Goal: Navigation & Orientation: Find specific page/section

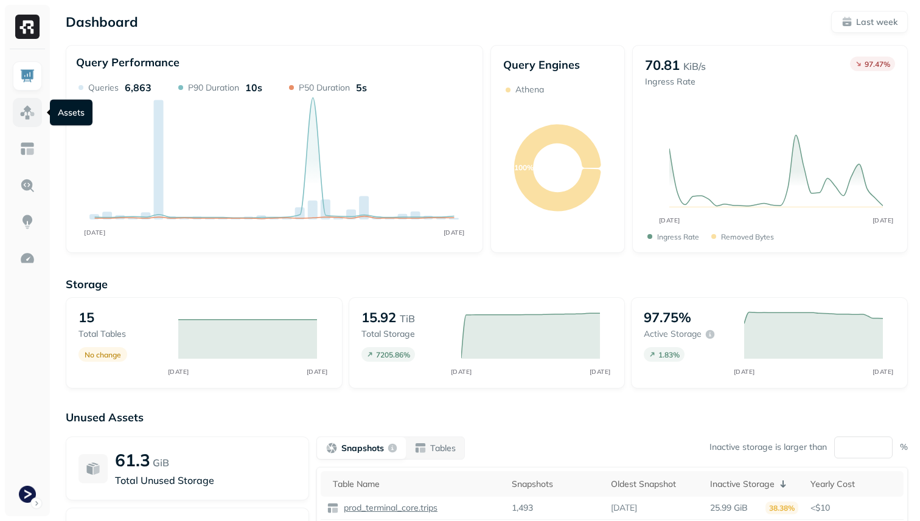
click at [21, 120] on img at bounding box center [27, 113] width 16 height 16
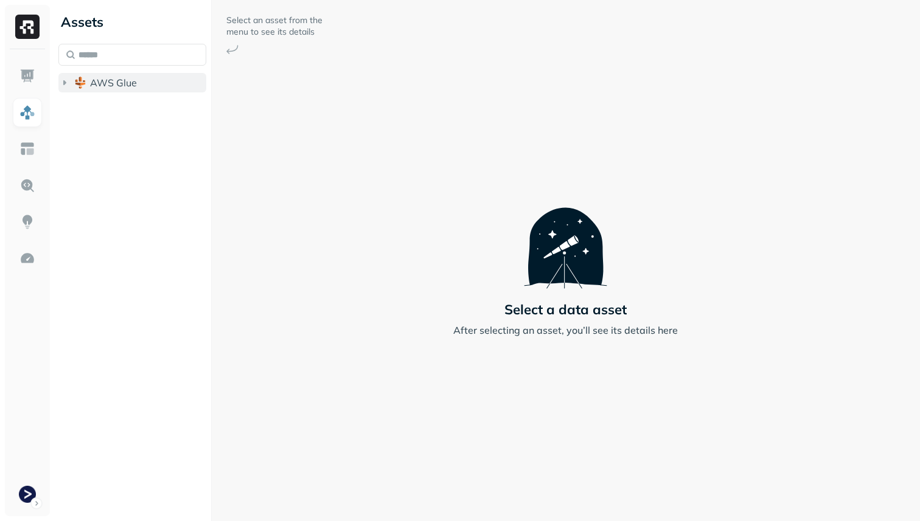
click at [98, 85] on span "AWS Glue" at bounding box center [113, 83] width 47 height 12
click at [102, 109] on span "prod_terminal_core" at bounding box center [146, 106] width 88 height 12
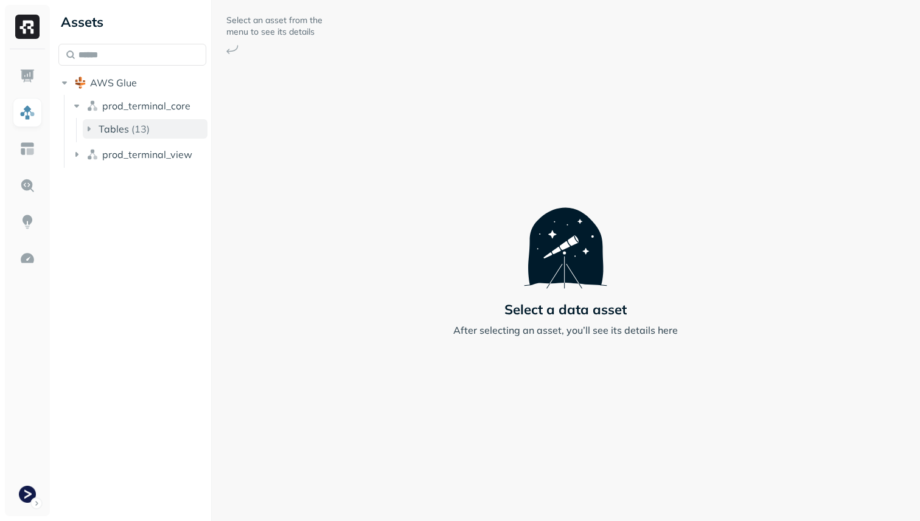
click at [114, 125] on span "Tables" at bounding box center [114, 129] width 30 height 12
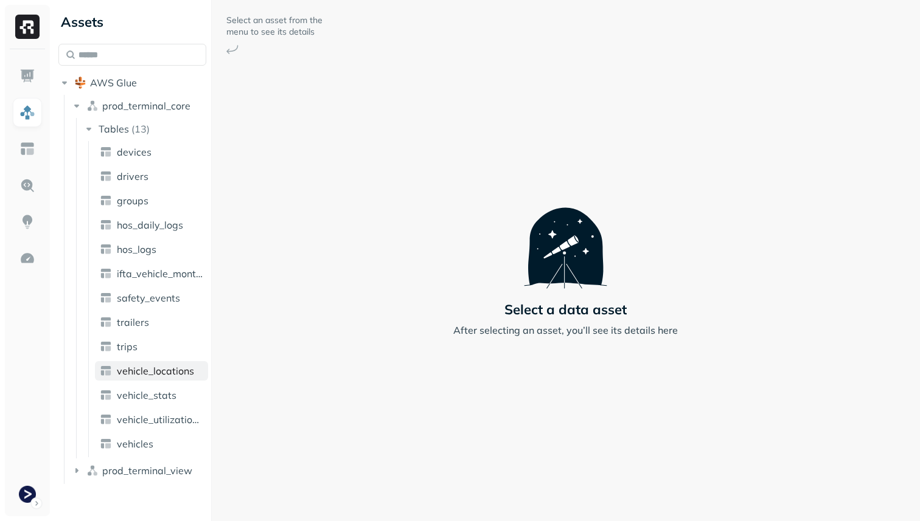
click at [175, 372] on span "vehicle_locations" at bounding box center [155, 371] width 77 height 12
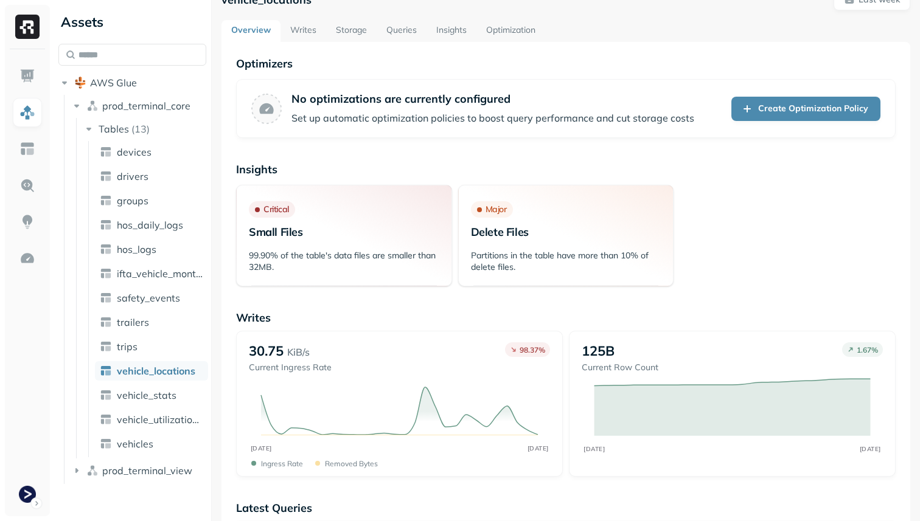
scroll to position [34, 0]
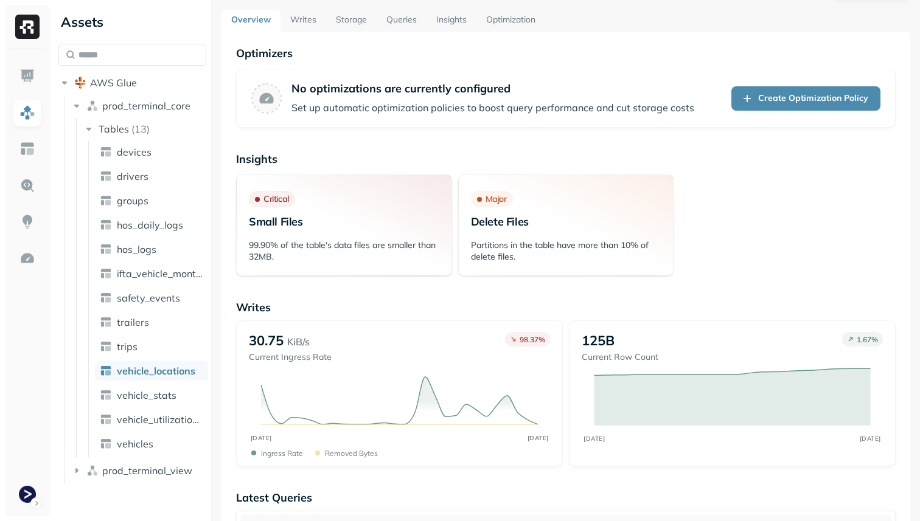
click at [353, 16] on link "Storage" at bounding box center [351, 21] width 50 height 22
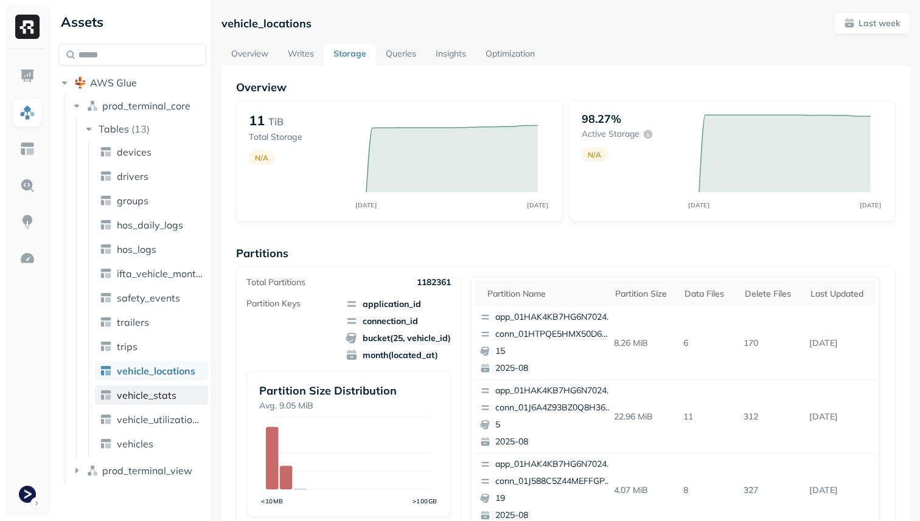
click at [179, 395] on link "vehicle_stats" at bounding box center [151, 395] width 113 height 19
click at [849, 25] on span "Last week" at bounding box center [872, 24] width 56 height 12
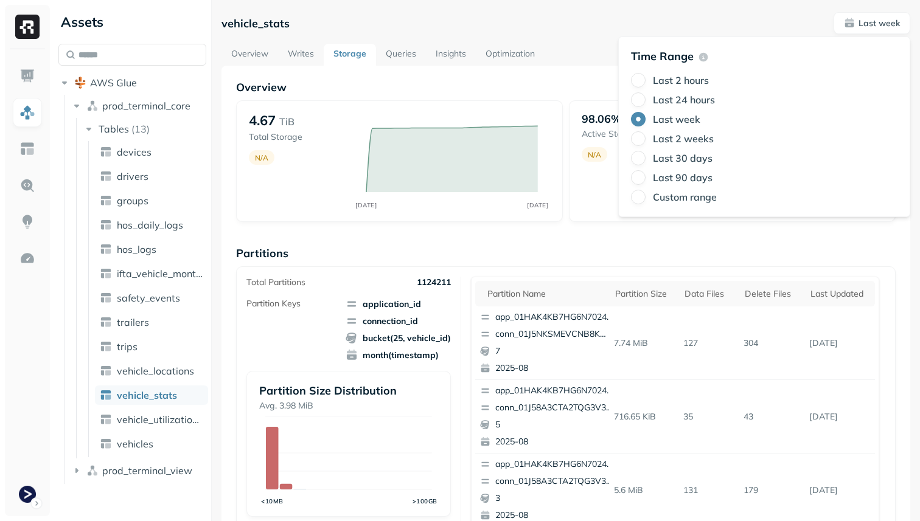
click at [701, 79] on label "Last 2 hours" at bounding box center [681, 80] width 56 height 12
click at [645, 79] on button "Last 2 hours" at bounding box center [638, 80] width 15 height 15
click at [583, 267] on div "Total Partitions 1124211 Partition Keys application_id connection_id bucket(25,…" at bounding box center [565, 416] width 659 height 301
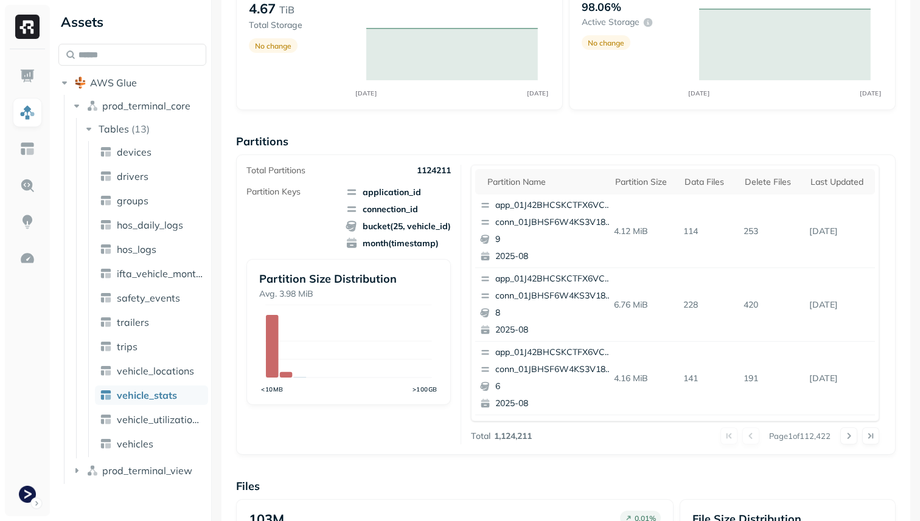
scroll to position [117, 0]
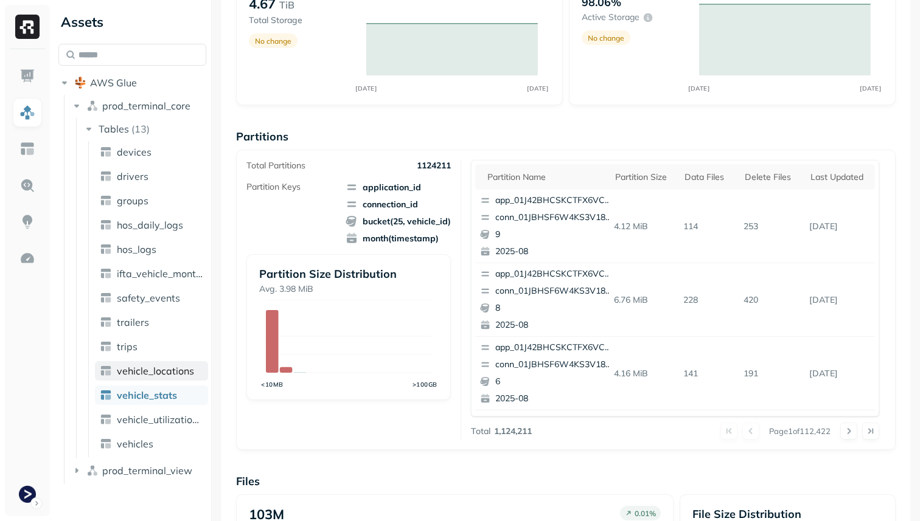
click at [174, 372] on span "vehicle_locations" at bounding box center [155, 371] width 77 height 12
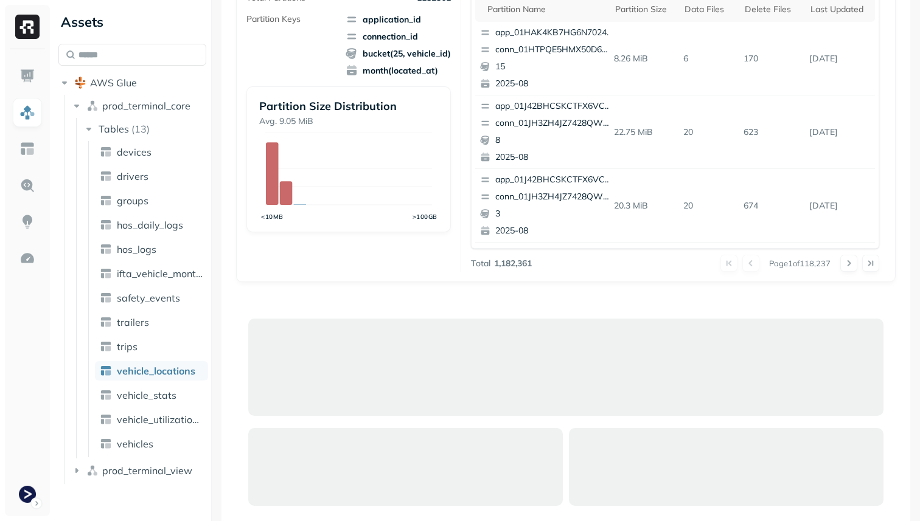
scroll to position [401, 0]
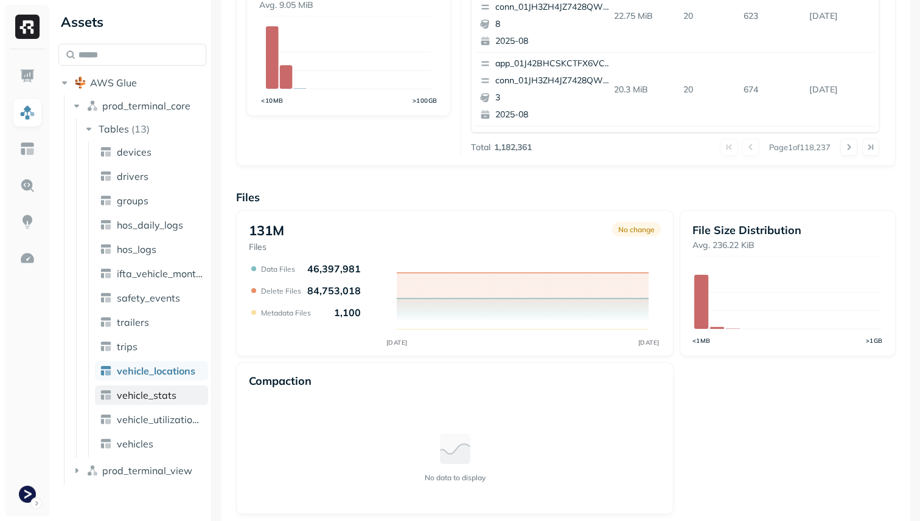
click at [156, 391] on span "vehicle_stats" at bounding box center [147, 395] width 60 height 12
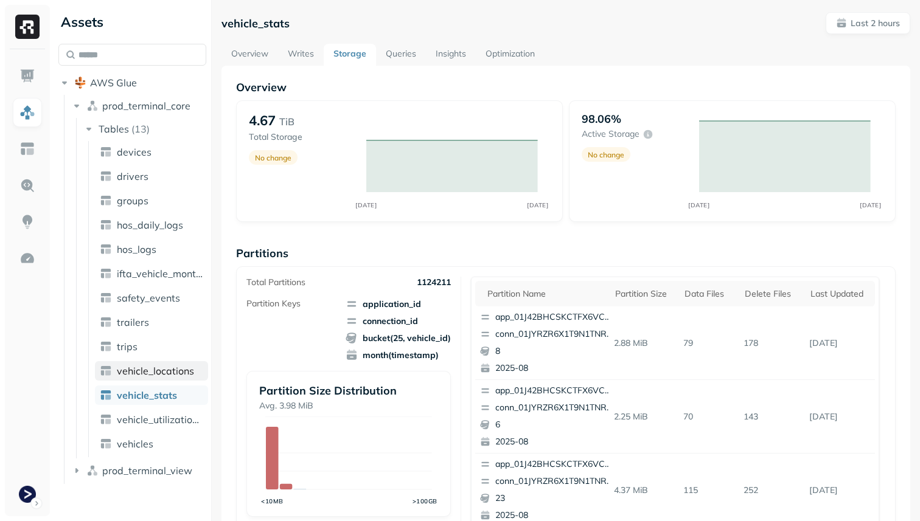
click at [182, 370] on span "vehicle_locations" at bounding box center [155, 371] width 77 height 12
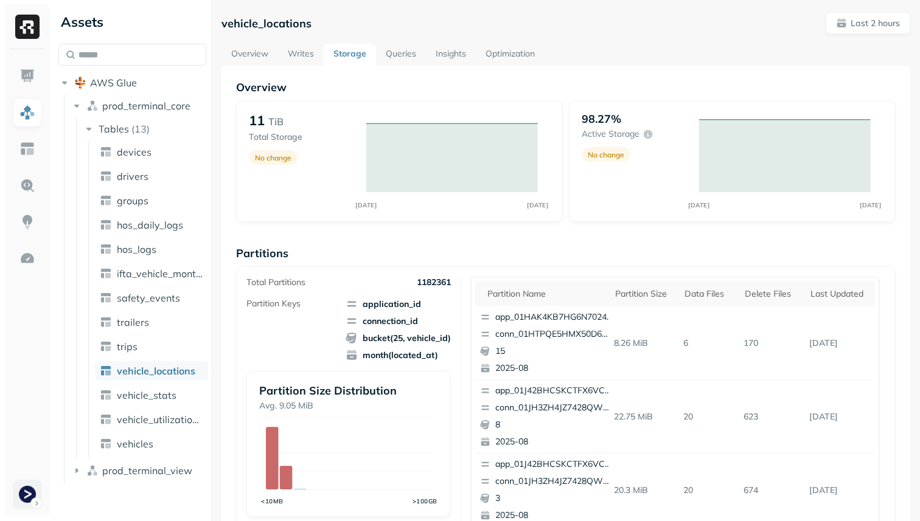
click at [27, 504] on html "Assets AWS Glue prod_terminal_core Tables ( 13 ) devices drivers groups hos_dai…" at bounding box center [460, 260] width 920 height 521
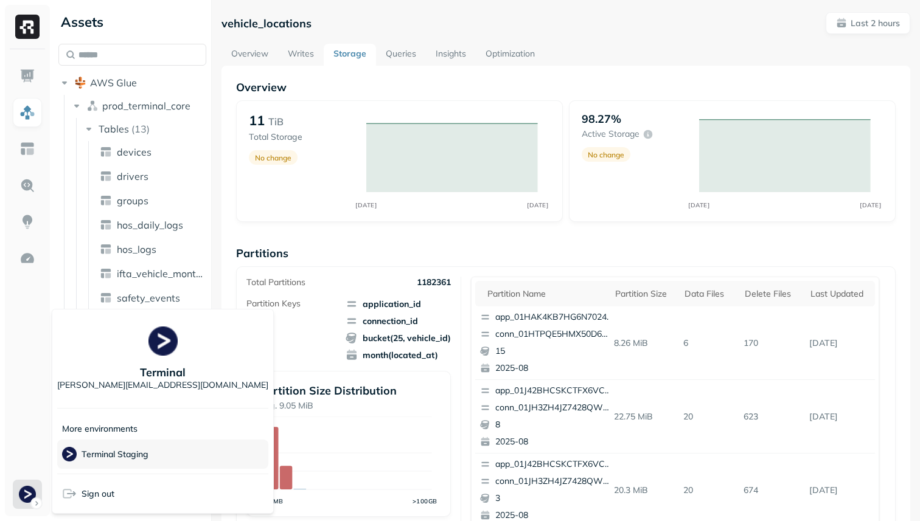
click at [123, 447] on span "Terminal Staging" at bounding box center [105, 454] width 86 height 15
